Goal: Task Accomplishment & Management: Use online tool/utility

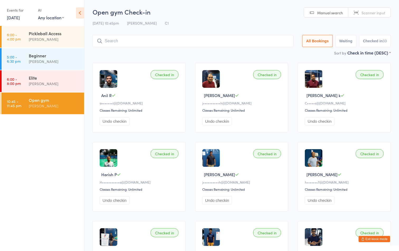
click at [247, 17] on div "Open gym Check-in 14 Oct 10:45pm Boyd Tahtat C1 Manual search Scanner input All…" at bounding box center [242, 28] width 299 height 42
click at [228, 13] on h2 "Open gym Check-in" at bounding box center [242, 11] width 299 height 9
click at [262, 27] on div "14 Oct 10:45pm Boyd Tahtat C1" at bounding box center [242, 23] width 299 height 9
click at [246, 20] on div "14 Oct 10:45pm Boyd Tahtat C1" at bounding box center [242, 23] width 299 height 9
click at [380, 238] on button "Exit kiosk mode" at bounding box center [375, 238] width 32 height 6
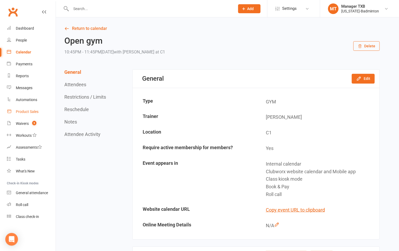
click at [25, 110] on div "Product Sales" at bounding box center [27, 111] width 23 height 4
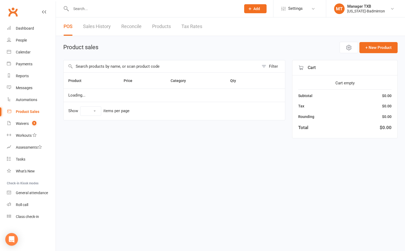
select select "100"
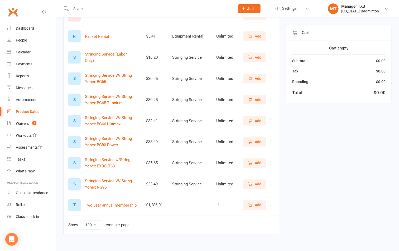
scroll to position [277, 0]
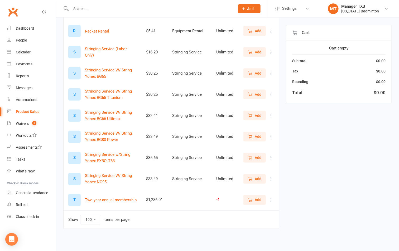
click at [250, 138] on icon "button" at bounding box center [250, 136] width 3 height 3
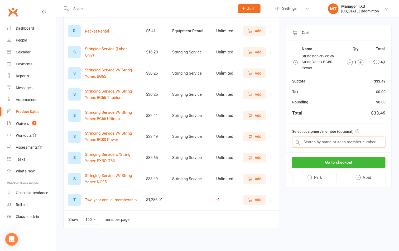
click at [316, 140] on input "text" at bounding box center [338, 141] width 93 height 11
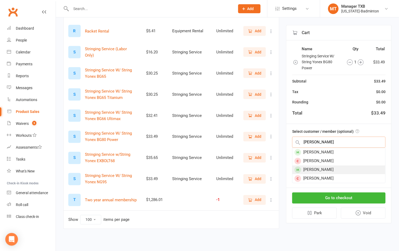
type input "george"
click at [323, 167] on div "[PERSON_NAME]" at bounding box center [339, 169] width 93 height 9
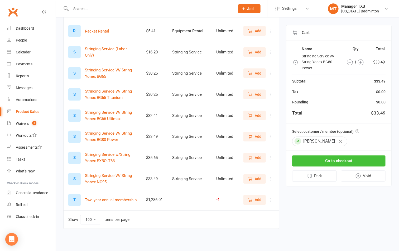
click at [321, 160] on button "Go to checkout" at bounding box center [338, 160] width 93 height 11
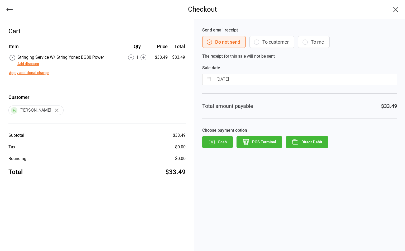
click at [259, 43] on icon "button" at bounding box center [256, 42] width 5 height 5
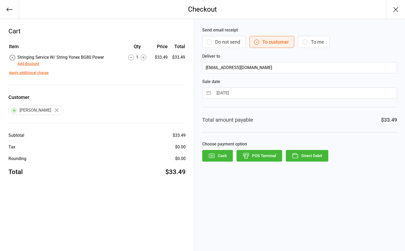
click at [313, 158] on button "Direct Debit" at bounding box center [307, 156] width 42 height 12
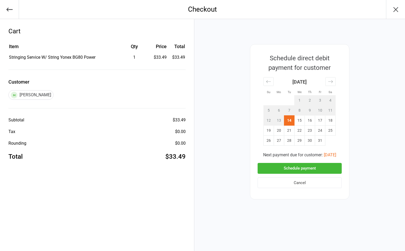
click at [313, 170] on button "Schedule payment" at bounding box center [300, 168] width 84 height 11
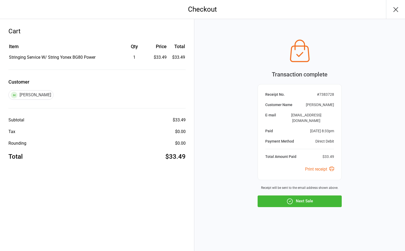
click at [394, 9] on icon "button" at bounding box center [396, 9] width 8 height 8
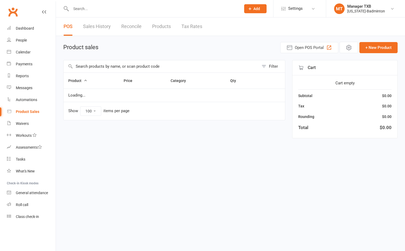
select select "100"
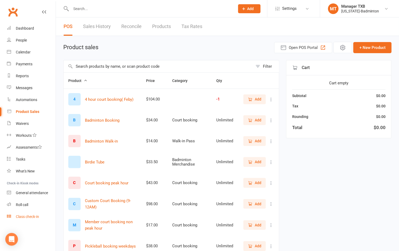
click at [26, 215] on div "Class check-in" at bounding box center [27, 216] width 23 height 4
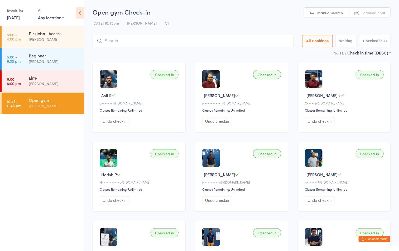
click at [379, 237] on button "Exit kiosk mode" at bounding box center [375, 238] width 32 height 6
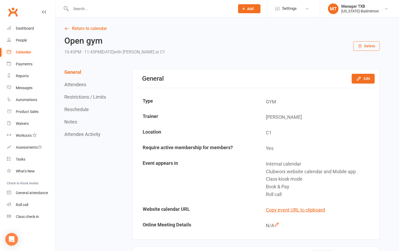
click at [121, 11] on input "text" at bounding box center [150, 8] width 162 height 7
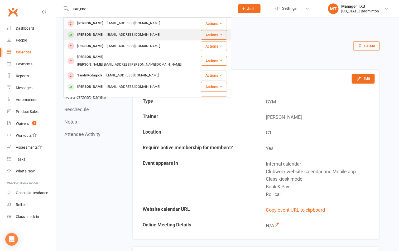
type input "sanjeev"
click at [118, 39] on div "Sanjeev Pellikoduku Sanjivp78@gmail.com" at bounding box center [132, 34] width 137 height 11
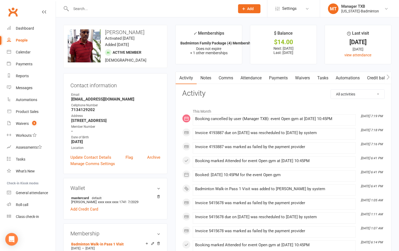
click at [243, 79] on link "Attendance" at bounding box center [251, 78] width 29 height 12
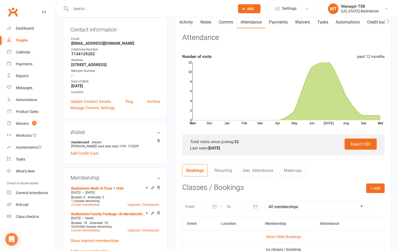
scroll to position [79, 0]
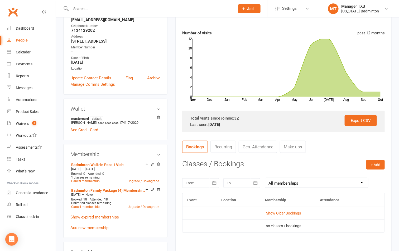
click at [221, 146] on link "Recurring" at bounding box center [224, 146] width 26 height 12
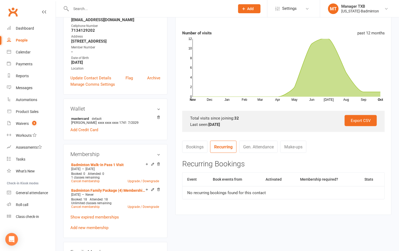
click at [201, 147] on link "Bookings" at bounding box center [194, 146] width 25 height 12
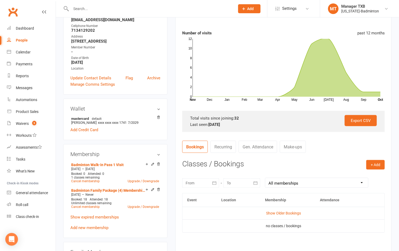
click at [264, 148] on link "Gen. Attendance" at bounding box center [258, 146] width 39 height 12
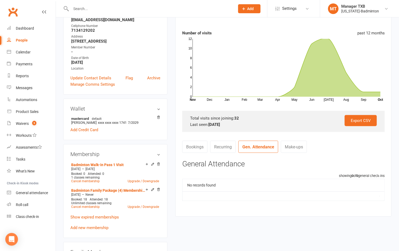
scroll to position [0, 0]
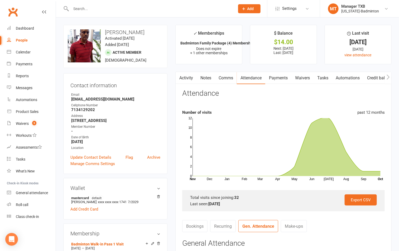
click at [186, 80] on link "Activity" at bounding box center [186, 78] width 21 height 12
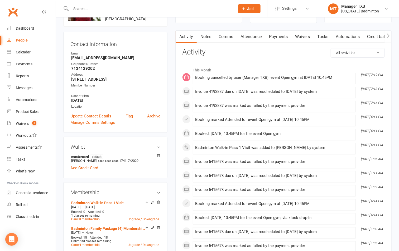
scroll to position [158, 0]
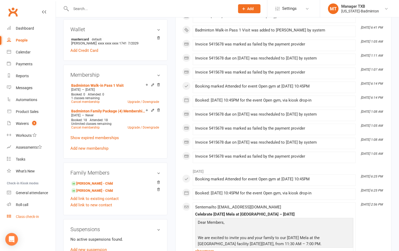
click at [30, 218] on div "Class check-in" at bounding box center [27, 216] width 23 height 4
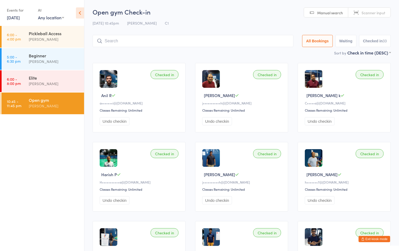
click at [238, 15] on h2 "Open gym Check-in" at bounding box center [242, 11] width 299 height 9
click at [49, 104] on div "[PERSON_NAME]" at bounding box center [54, 106] width 51 height 6
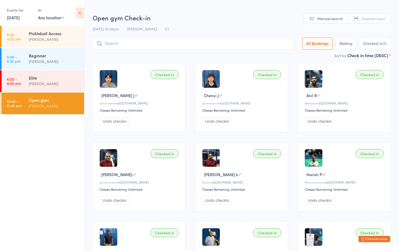
click at [223, 23] on div "Open gym Check-in 14 Oct 10:45pm Boyd Tahtat C1 Manual search Scanner input All…" at bounding box center [242, 32] width 299 height 39
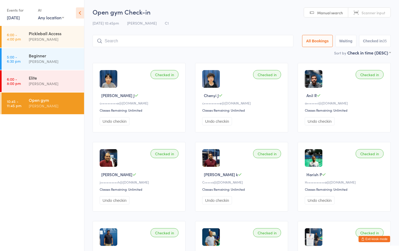
click at [241, 19] on div "14 Oct 10:45pm Boyd Tahtat C1" at bounding box center [242, 23] width 299 height 9
click at [54, 100] on div "Open gym" at bounding box center [54, 100] width 51 height 6
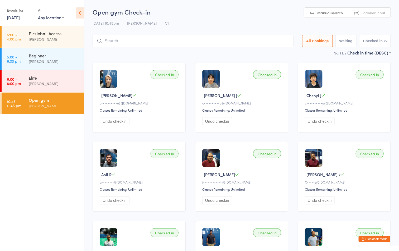
click at [380, 238] on button "Exit kiosk mode" at bounding box center [375, 238] width 32 height 6
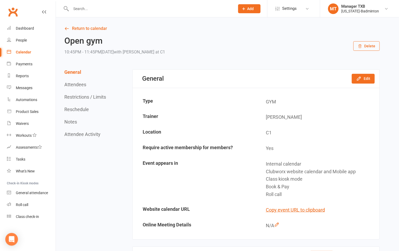
click at [128, 7] on input "text" at bounding box center [150, 8] width 162 height 7
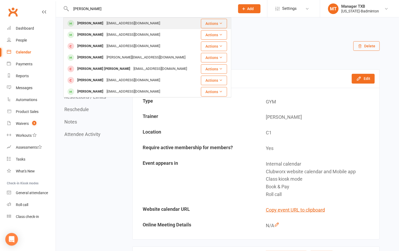
type input "lina"
click at [105, 23] on div "cyjwarehouse@gmail.com" at bounding box center [133, 24] width 57 height 8
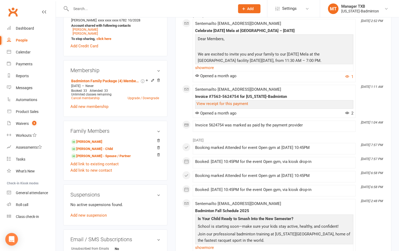
scroll to position [198, 0]
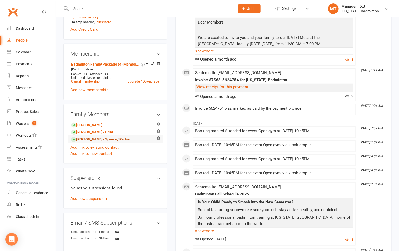
click at [86, 142] on link "Hui jiang - Spouse / Partner" at bounding box center [101, 139] width 60 height 6
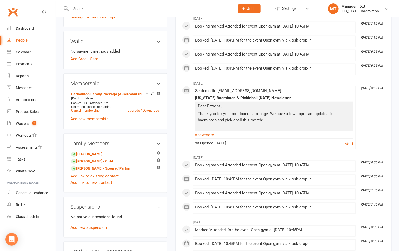
scroll to position [158, 0]
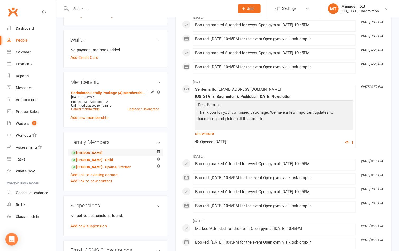
click at [94, 155] on link "Chenyi Jiang - Child" at bounding box center [86, 153] width 31 height 6
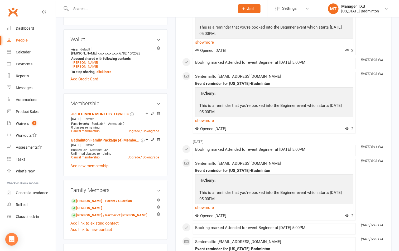
scroll to position [198, 0]
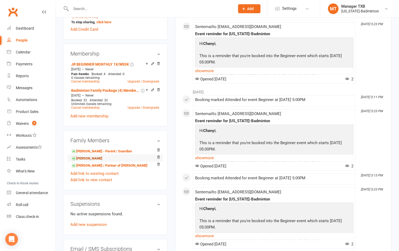
click at [95, 160] on link "kyna Jiang - Sibling" at bounding box center [86, 158] width 31 height 6
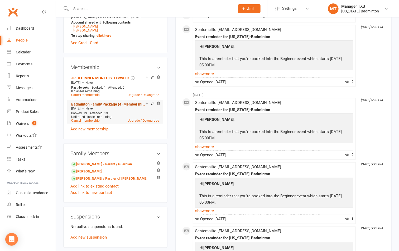
scroll to position [198, 0]
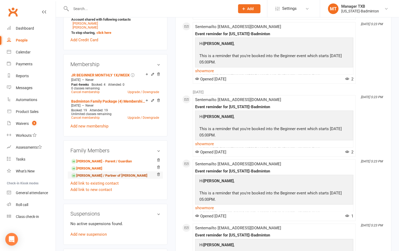
click at [90, 178] on link "Hui jiang - Spouse / Partner of Lina Jiang" at bounding box center [109, 176] width 76 height 6
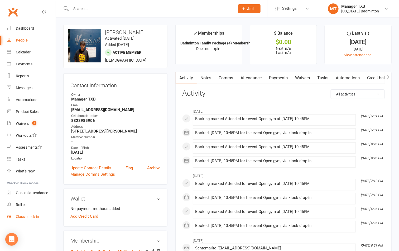
click at [34, 215] on div "Class check-in" at bounding box center [27, 216] width 23 height 4
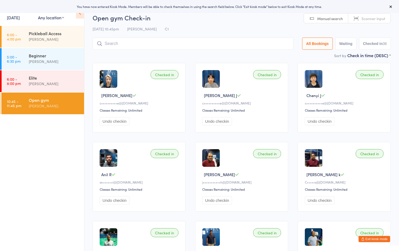
click at [216, 22] on div "Open gym Check-in [DATE] 10:45pm [PERSON_NAME] Tahtat C1 Manual search Scanner …" at bounding box center [242, 32] width 299 height 39
